Goal: Task Accomplishment & Management: Manage account settings

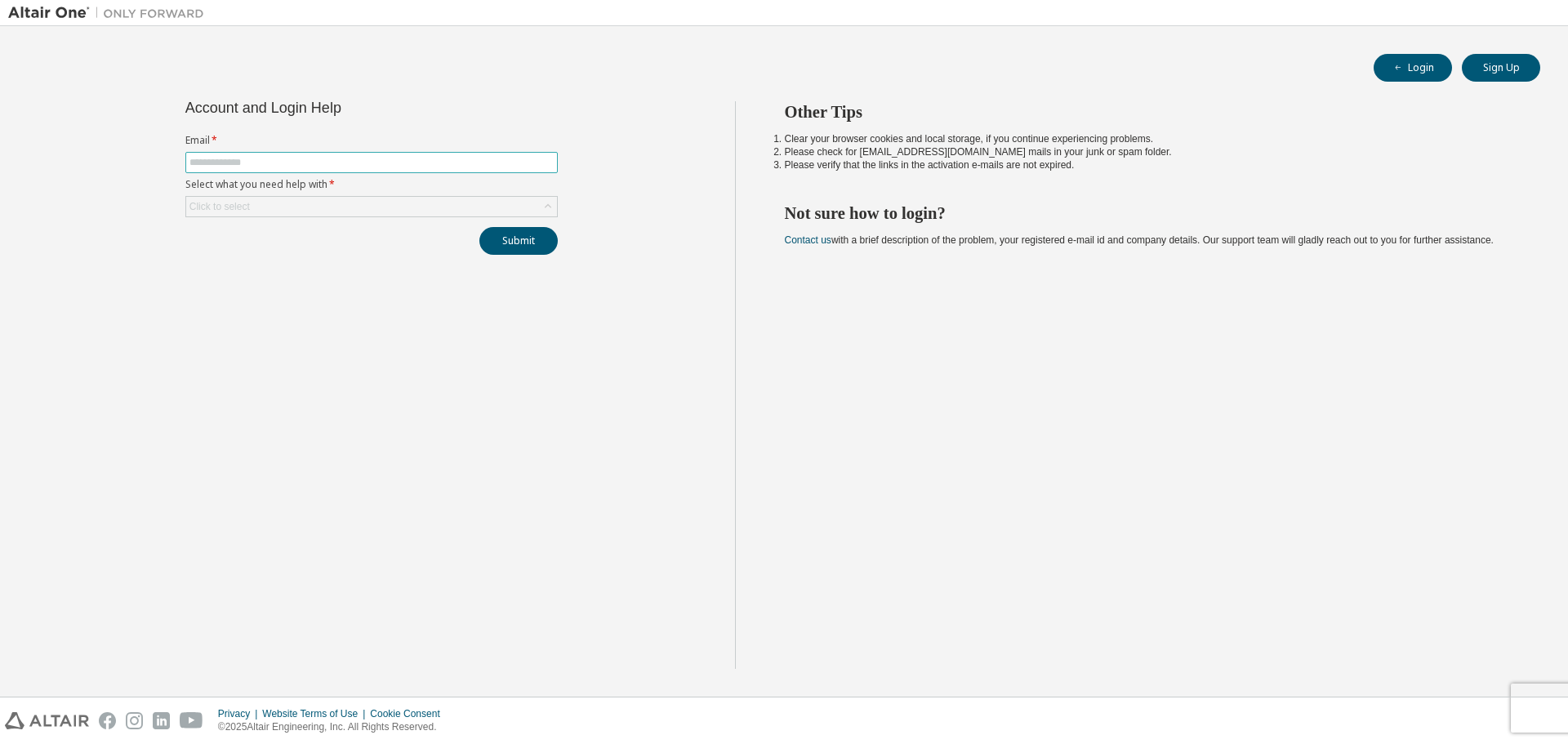
click at [202, 156] on input "text" at bounding box center [371, 162] width 364 height 13
type input "**********"
click at [207, 202] on div "Click to select" at bounding box center [219, 207] width 60 height 13
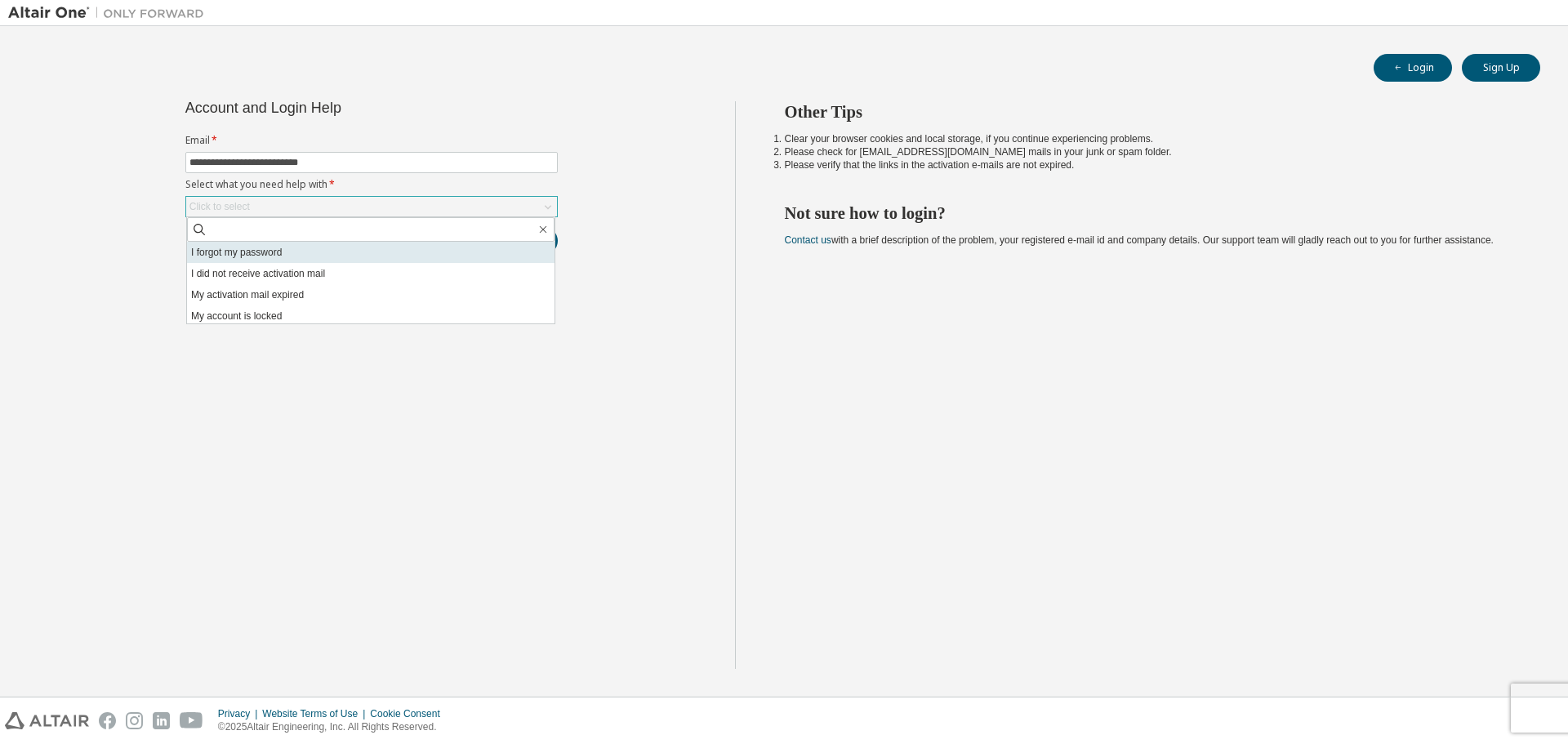
click at [212, 250] on li "I forgot my password" at bounding box center [371, 253] width 368 height 22
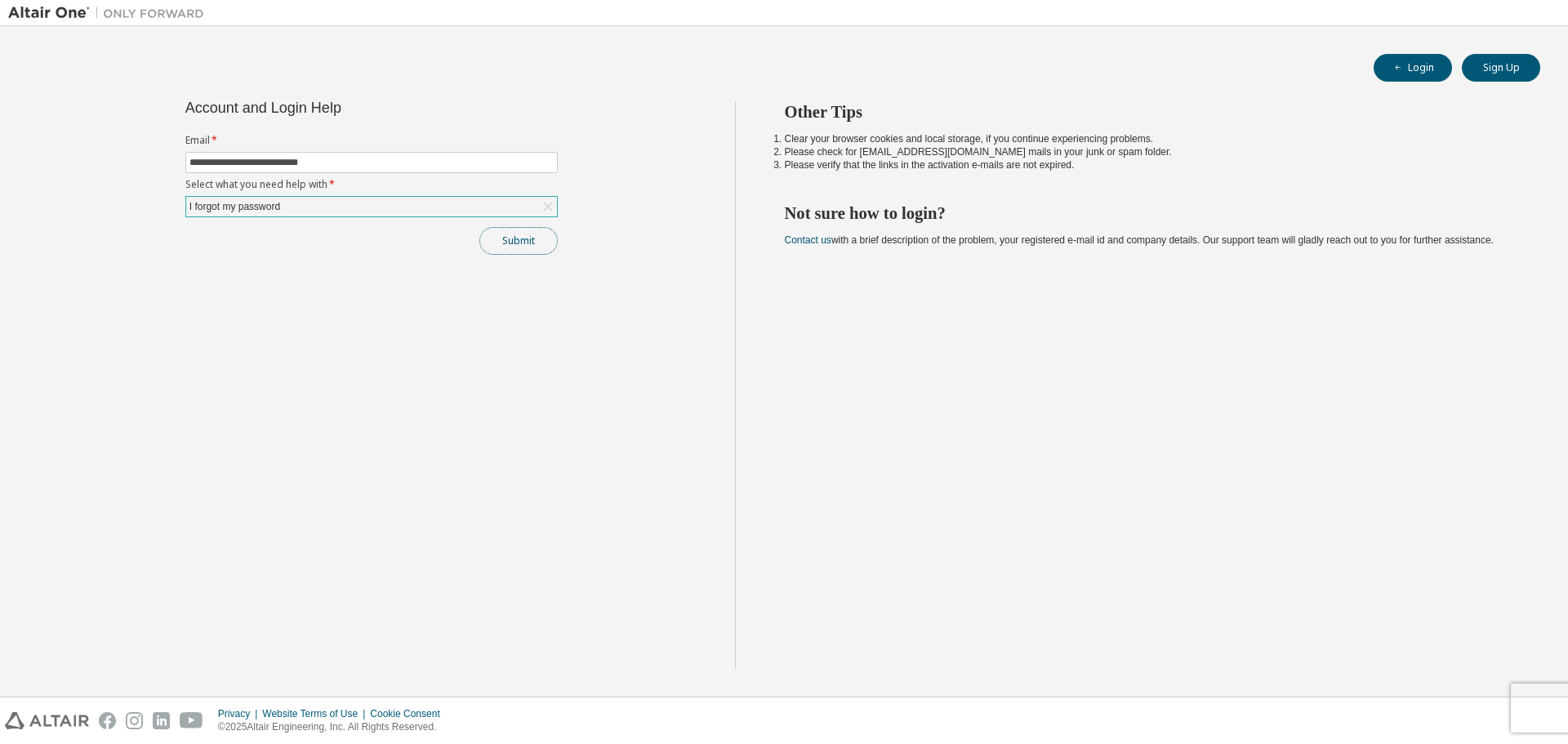
click at [509, 237] on button "Submit" at bounding box center [518, 241] width 78 height 28
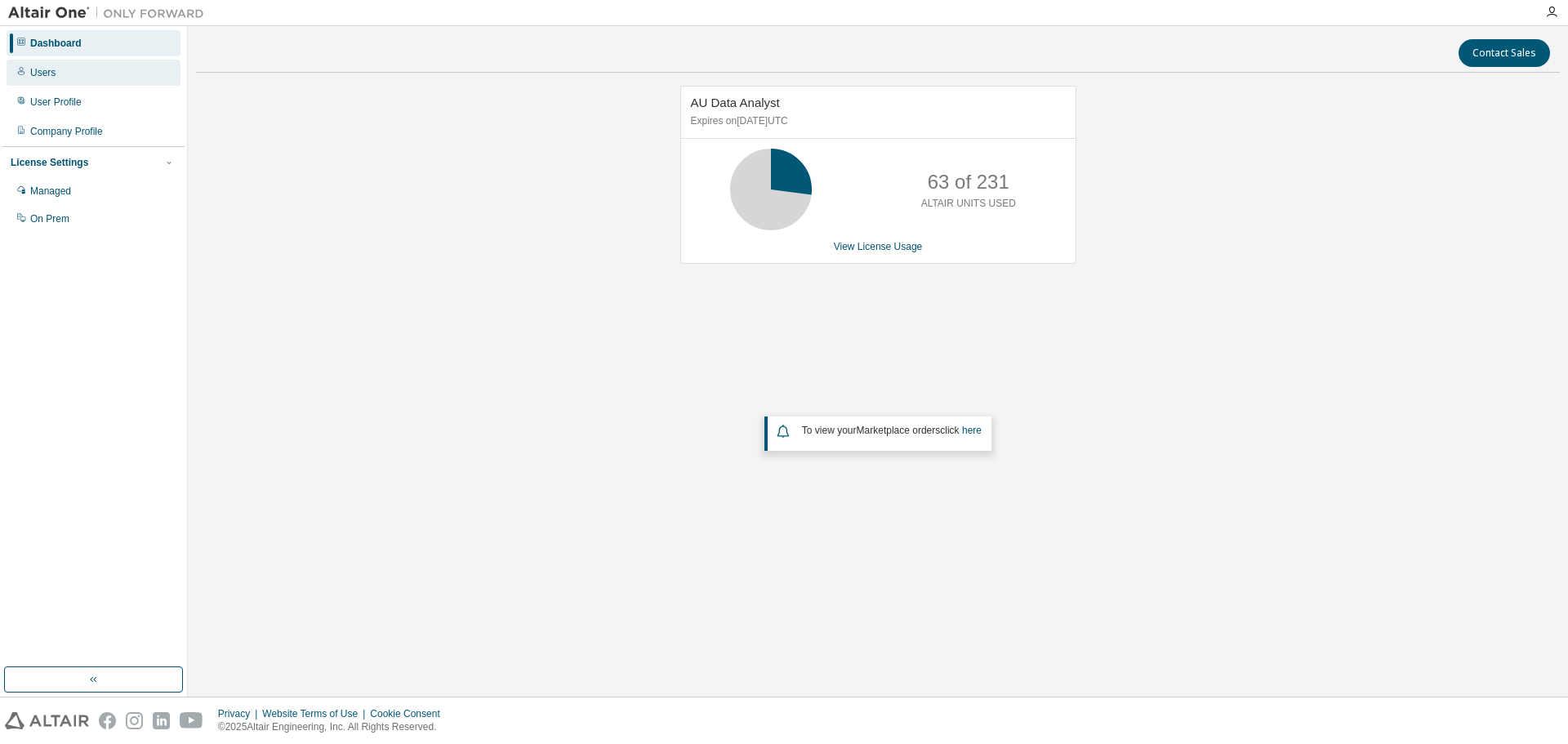
click at [48, 70] on div "Users" at bounding box center [43, 72] width 25 height 13
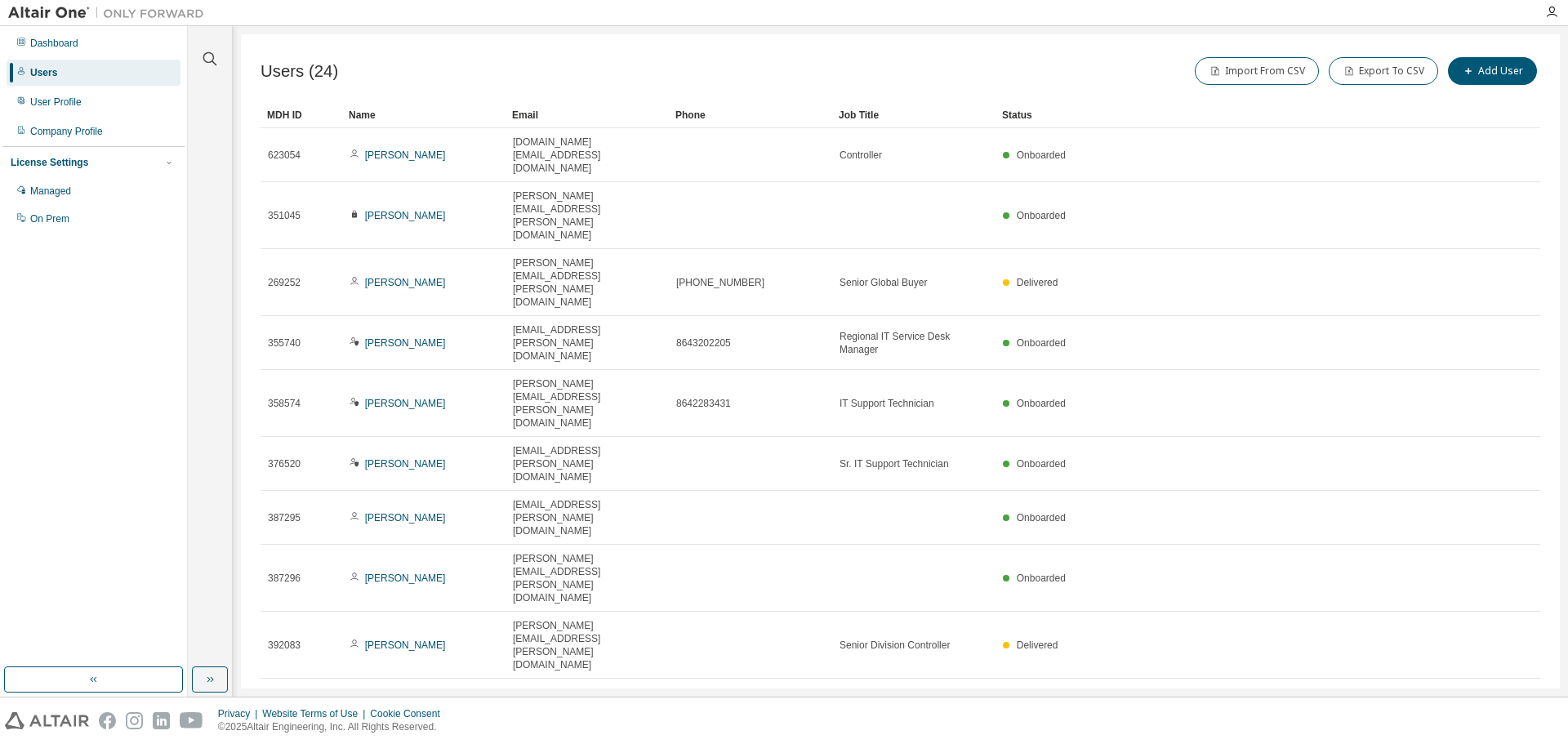
click at [1502, 742] on icon "button" at bounding box center [1499, 752] width 20 height 20
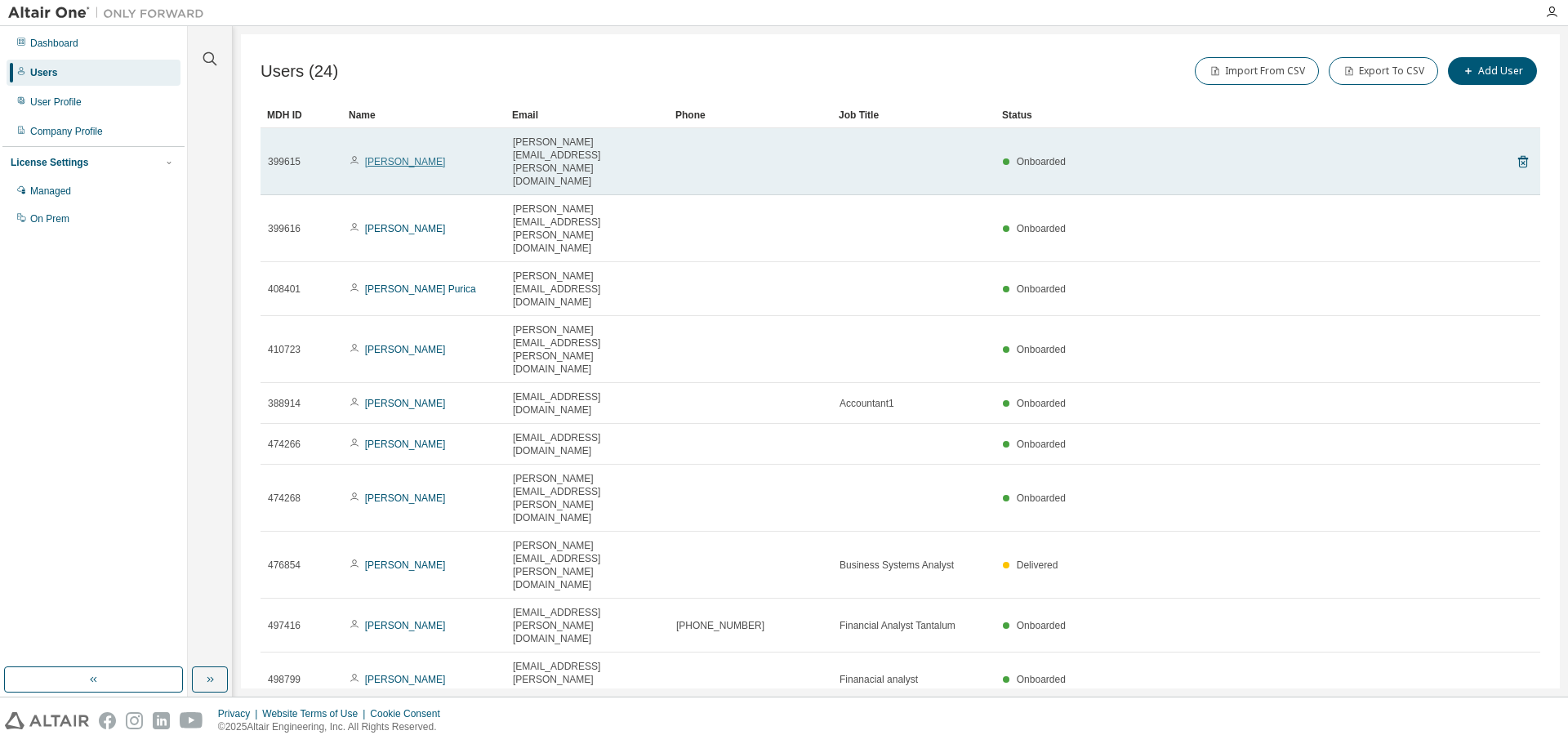
click at [394, 156] on link "[PERSON_NAME]" at bounding box center [406, 161] width 81 height 12
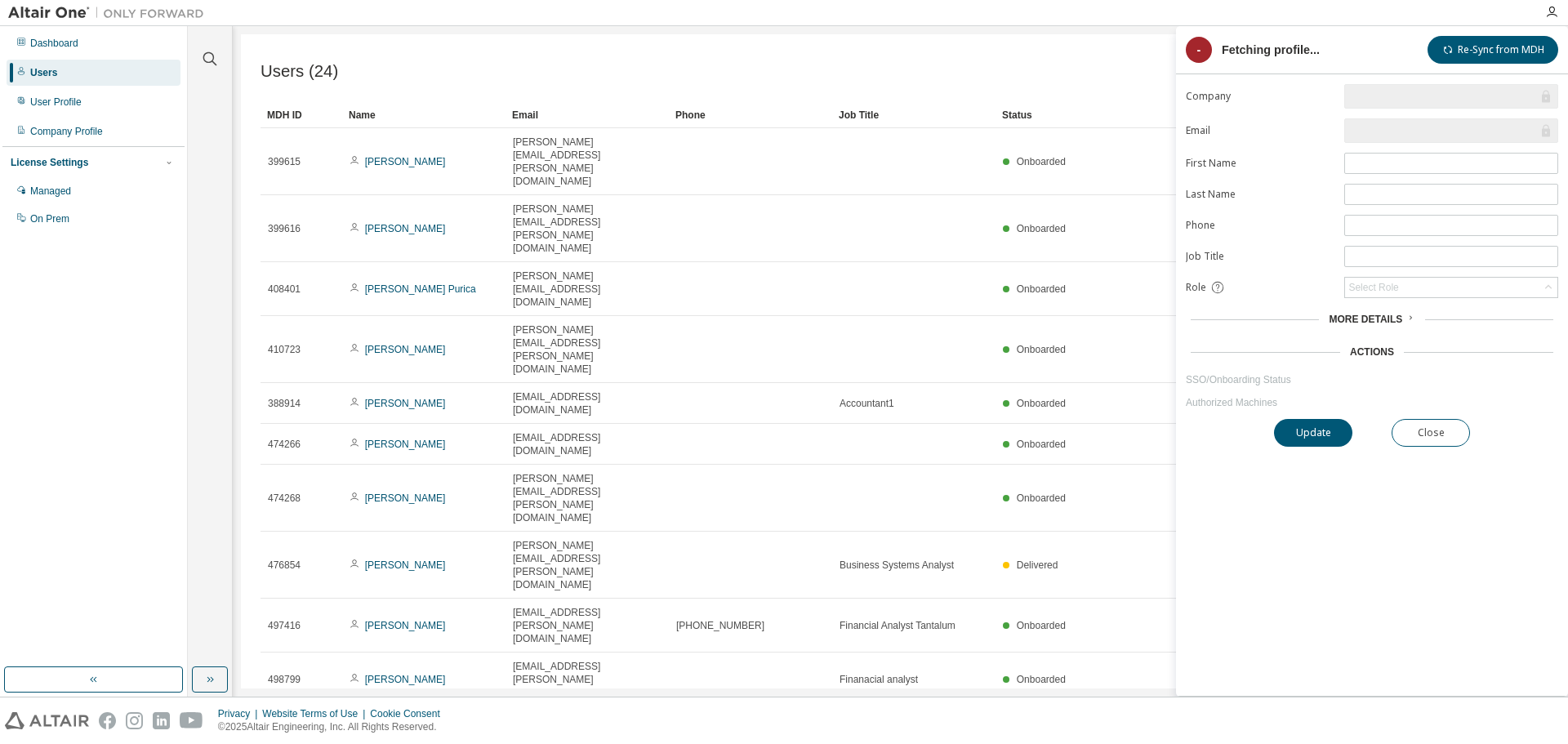
type input "*"
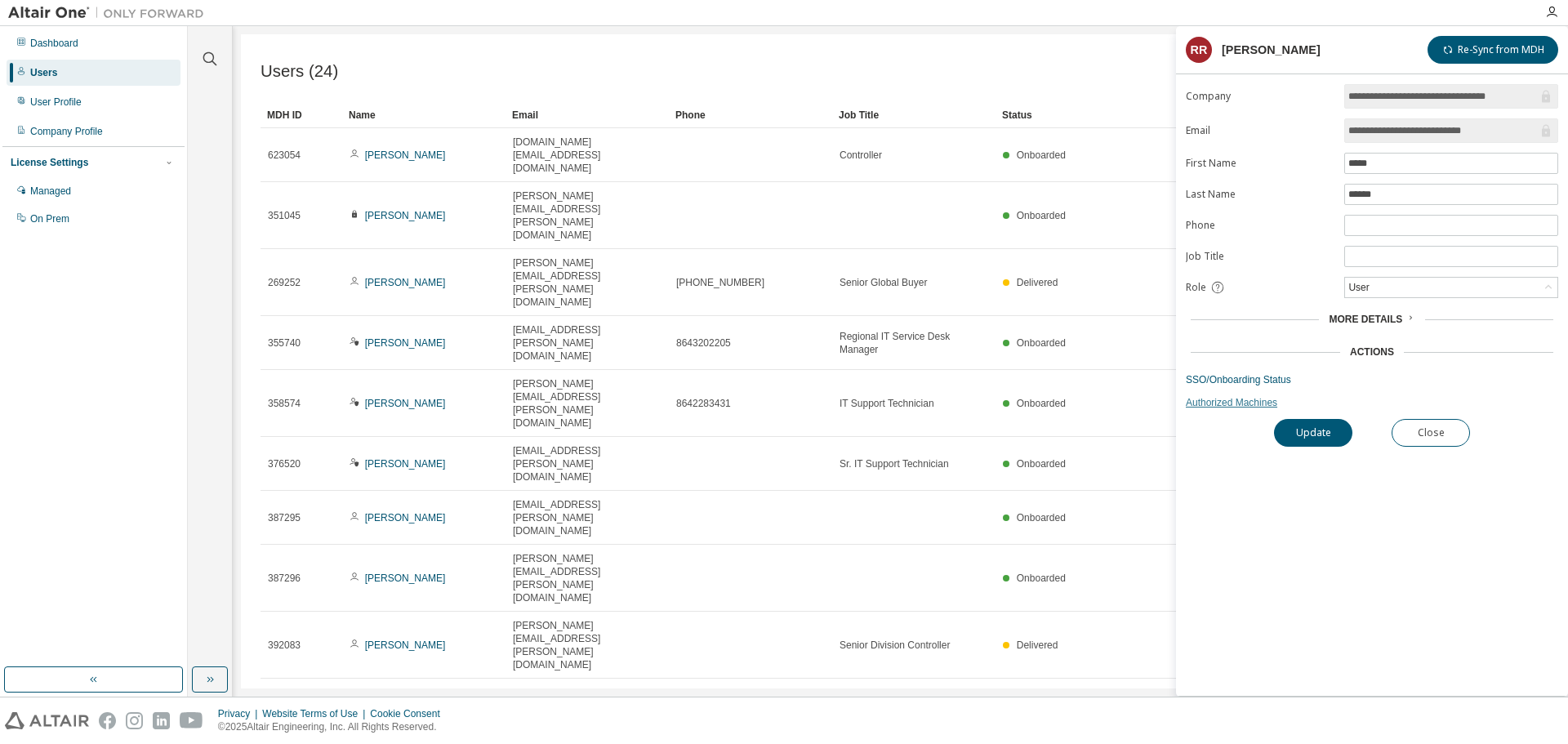
click at [1233, 407] on link "Authorized Machines" at bounding box center [1371, 402] width 372 height 13
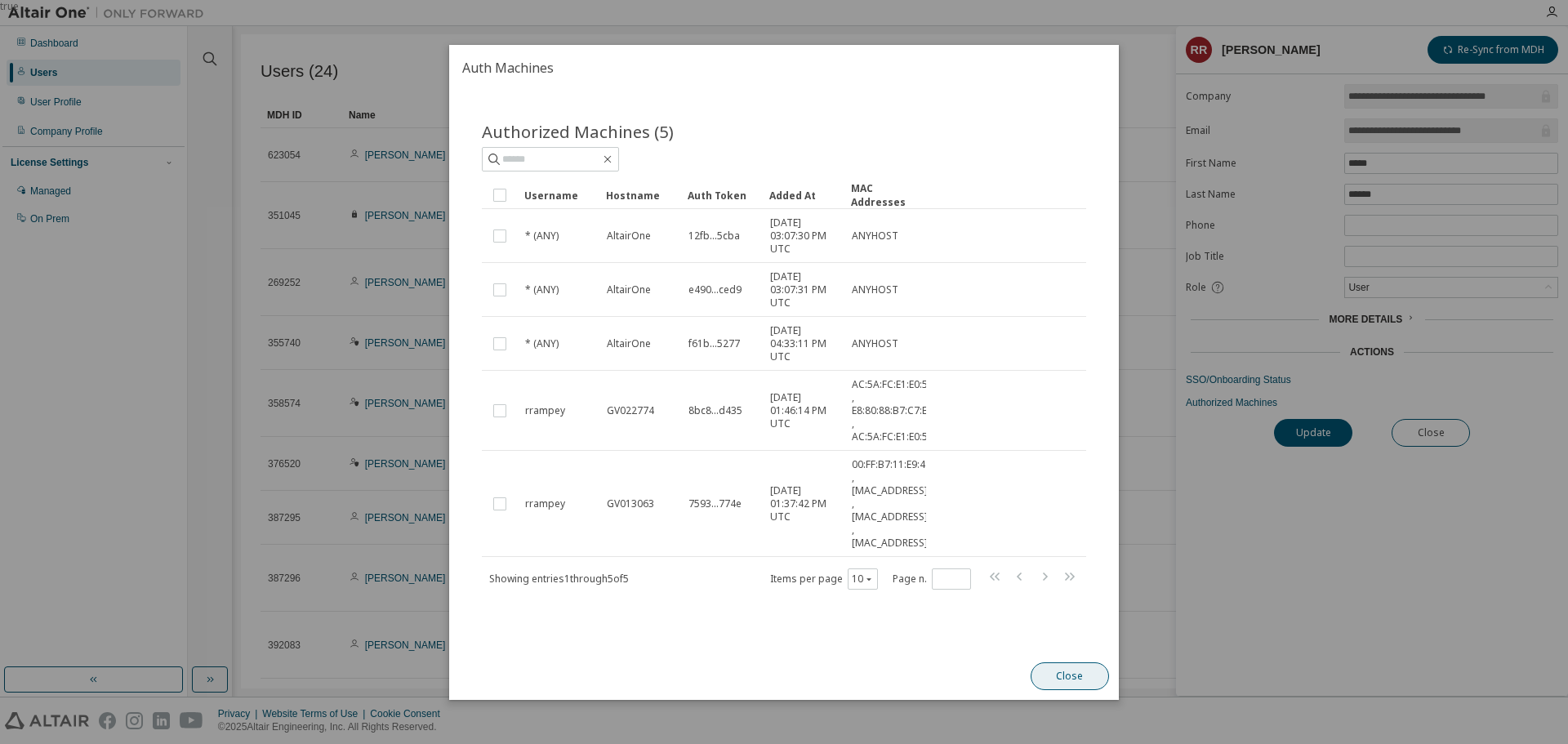
click at [1072, 672] on button "Close" at bounding box center [1069, 675] width 78 height 28
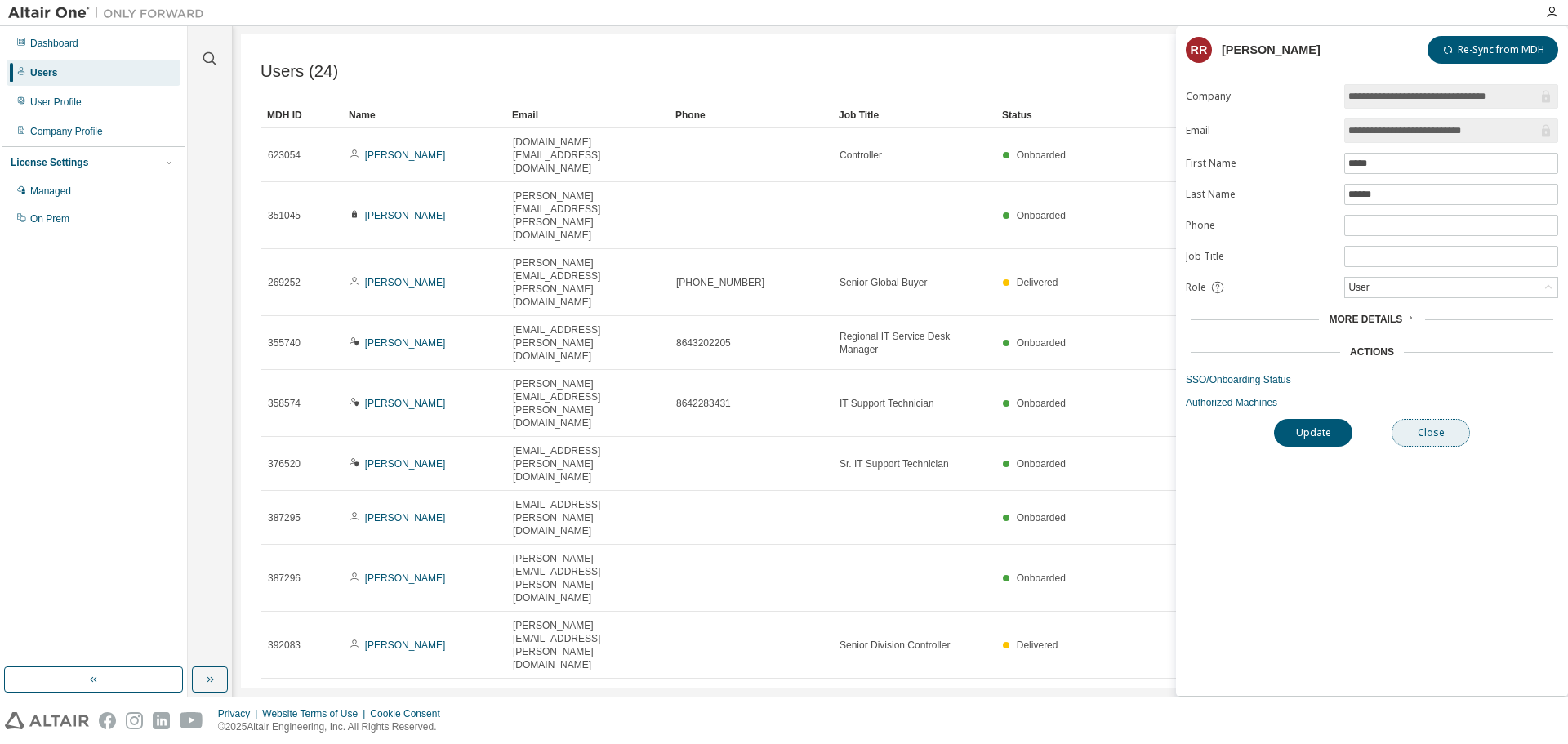
click at [1443, 433] on button "Close" at bounding box center [1430, 433] width 78 height 28
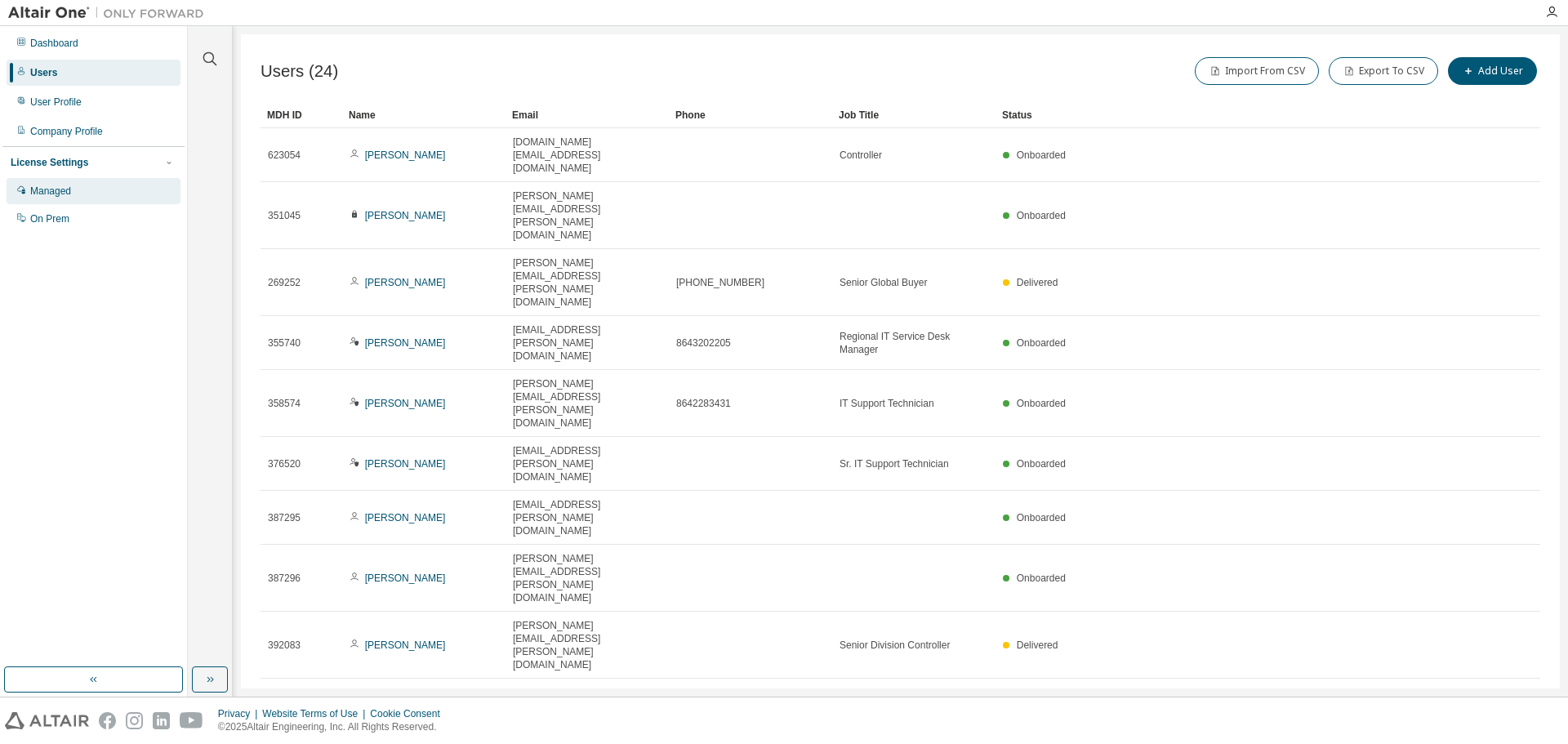
click at [51, 181] on div "Managed" at bounding box center [93, 190] width 174 height 26
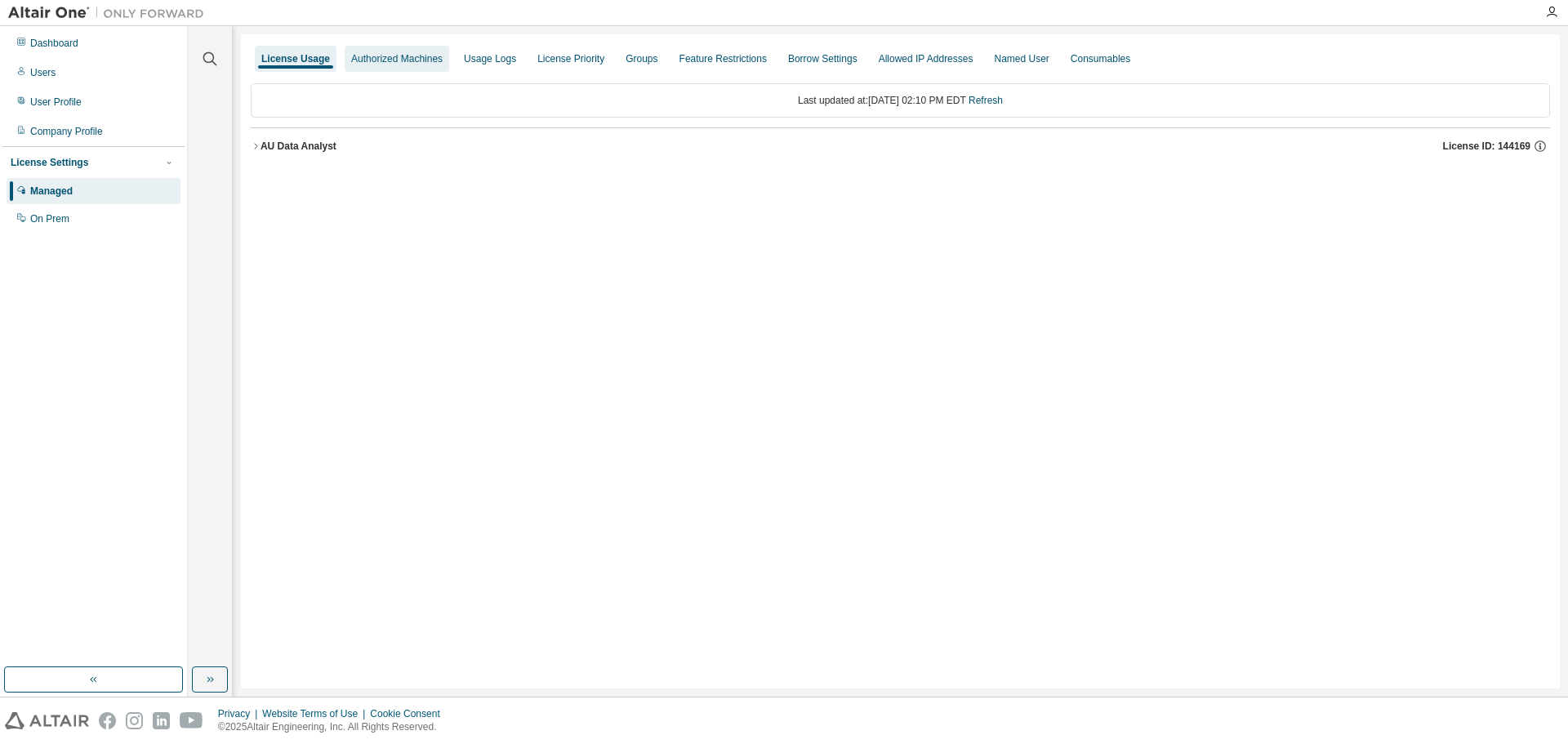
click at [414, 65] on div "Authorized Machines" at bounding box center [396, 59] width 91 height 13
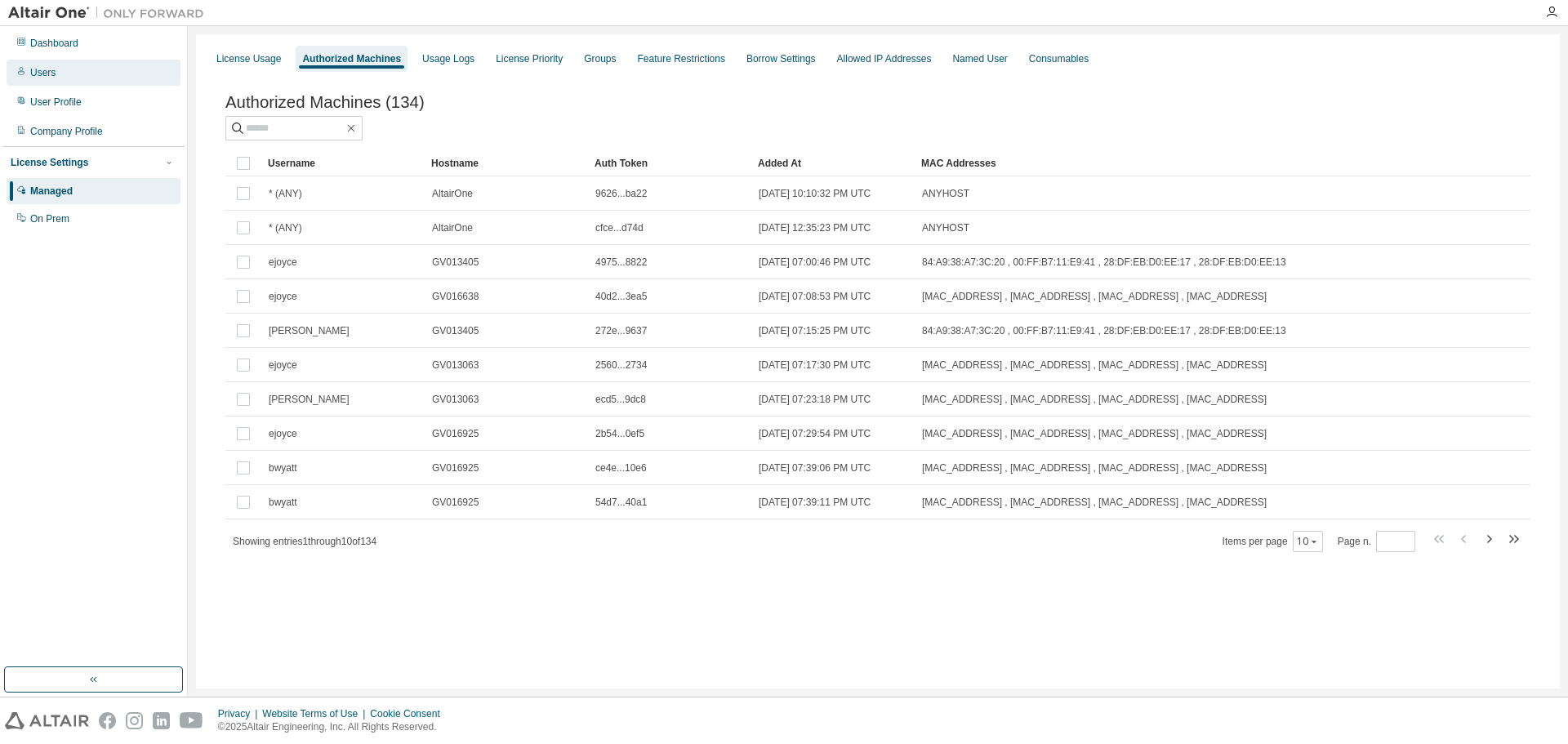
click at [45, 74] on div "Users" at bounding box center [43, 72] width 25 height 13
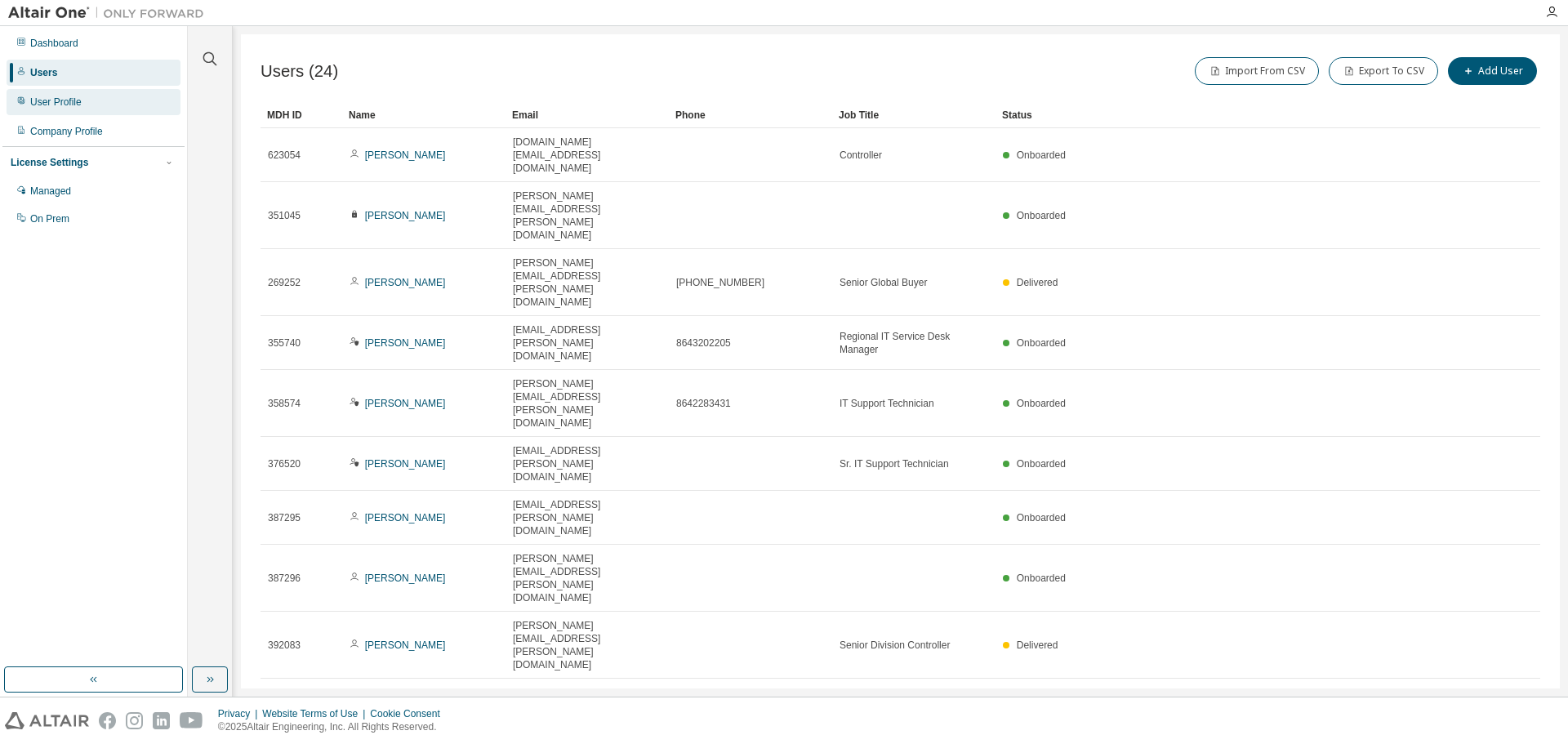
click at [49, 91] on div "User Profile" at bounding box center [93, 102] width 174 height 26
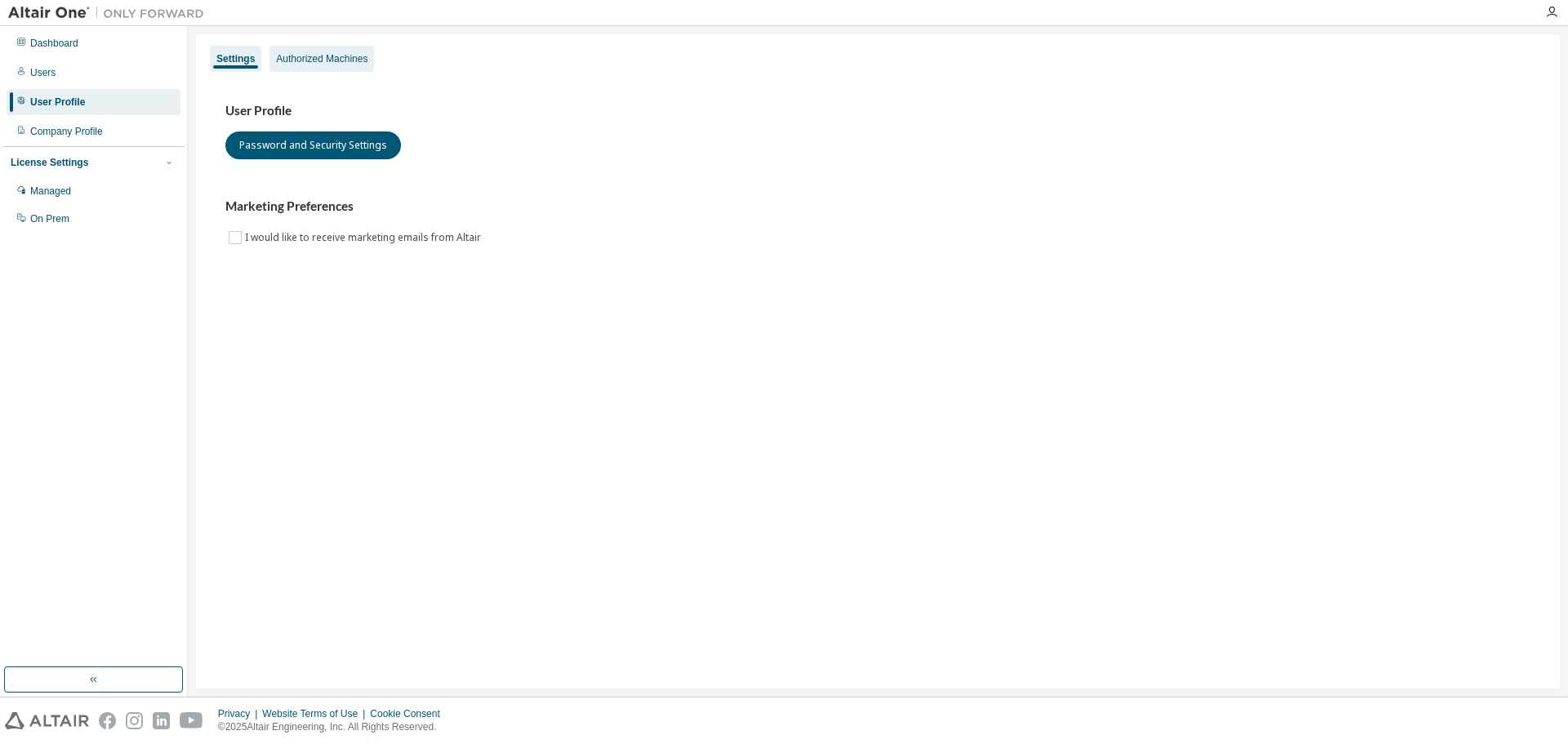
click at [337, 56] on div "Authorized Machines" at bounding box center [321, 59] width 91 height 13
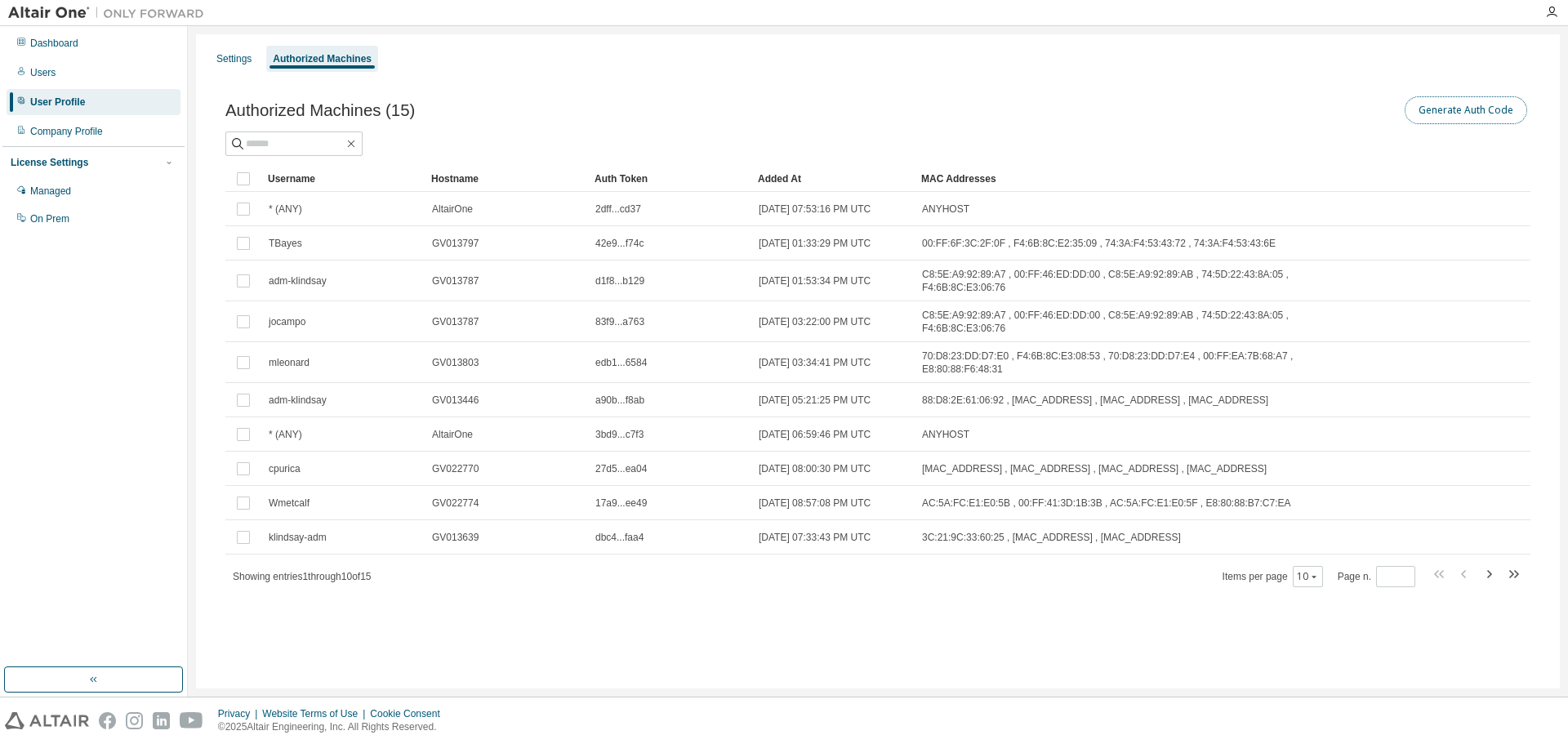
click at [1423, 99] on button "Generate Auth Code" at bounding box center [1466, 110] width 123 height 28
